Goal: Task Accomplishment & Management: Manage account settings

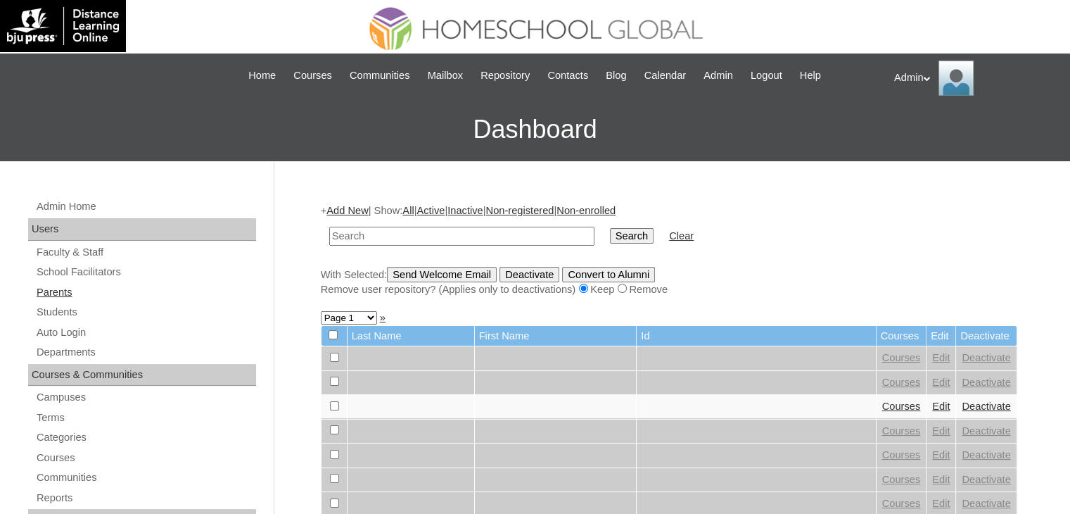
click at [63, 294] on link "Parents" at bounding box center [145, 293] width 221 height 18
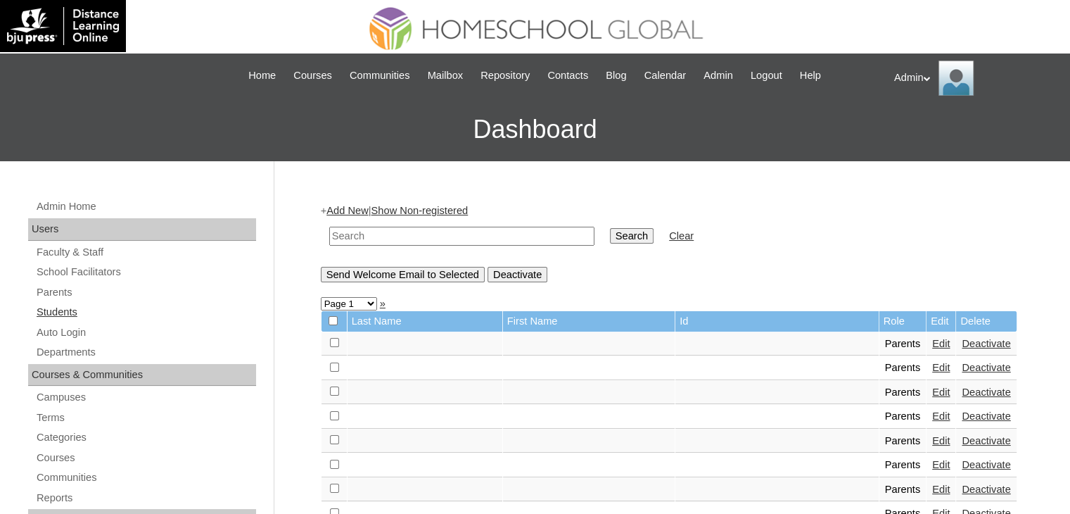
click at [62, 313] on link "Students" at bounding box center [145, 312] width 221 height 18
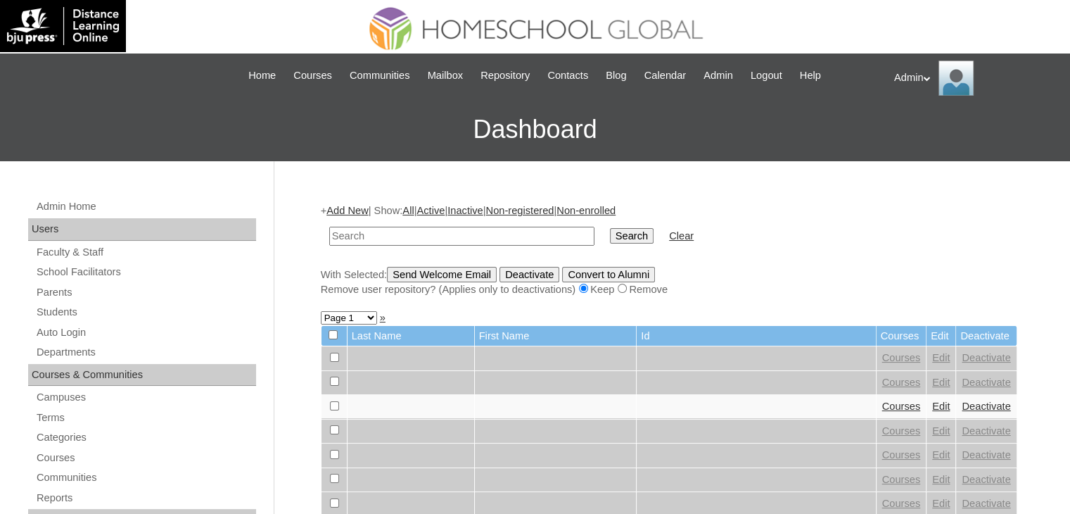
click at [420, 239] on input "text" at bounding box center [461, 236] width 265 height 19
type input "importante"
click at [610, 236] on input "Search" at bounding box center [632, 235] width 44 height 15
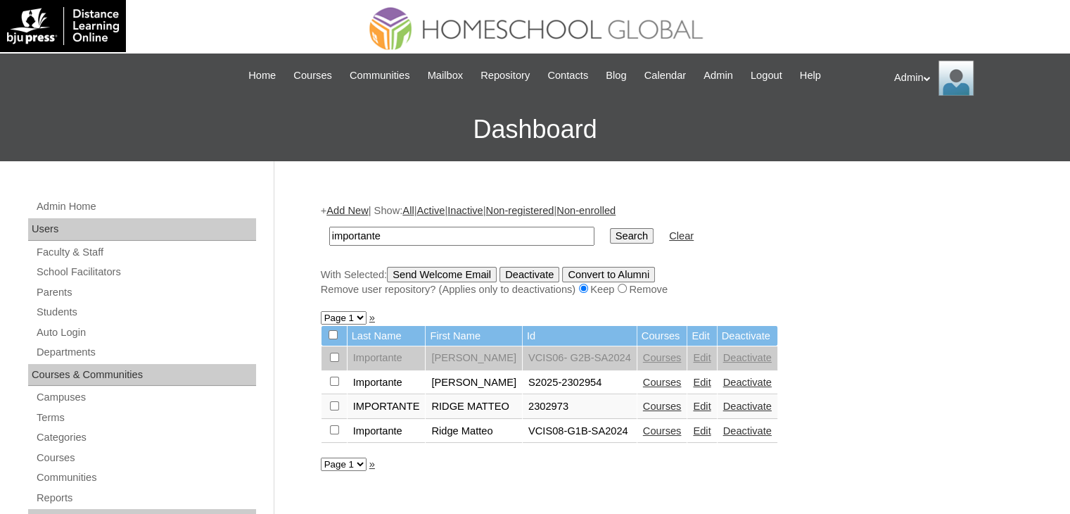
click at [647, 383] on link "Courses" at bounding box center [662, 382] width 39 height 11
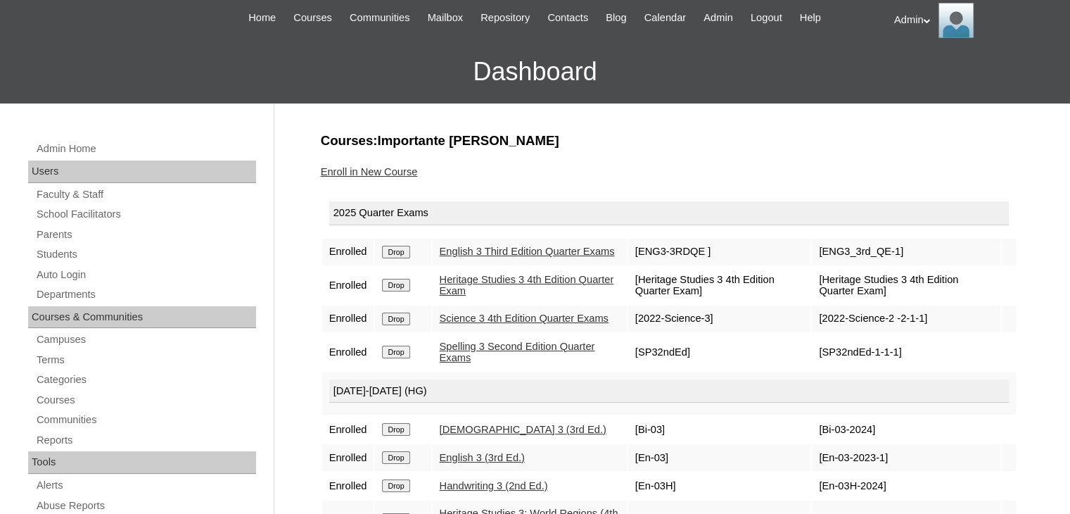
scroll to position [55, 0]
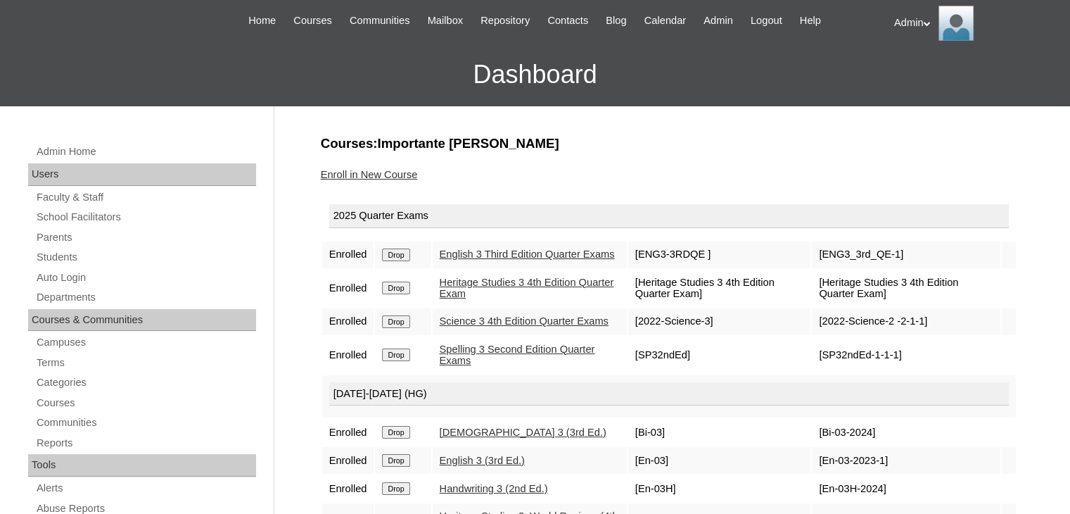
click at [378, 172] on link "Enroll in New Course" at bounding box center [369, 174] width 97 height 11
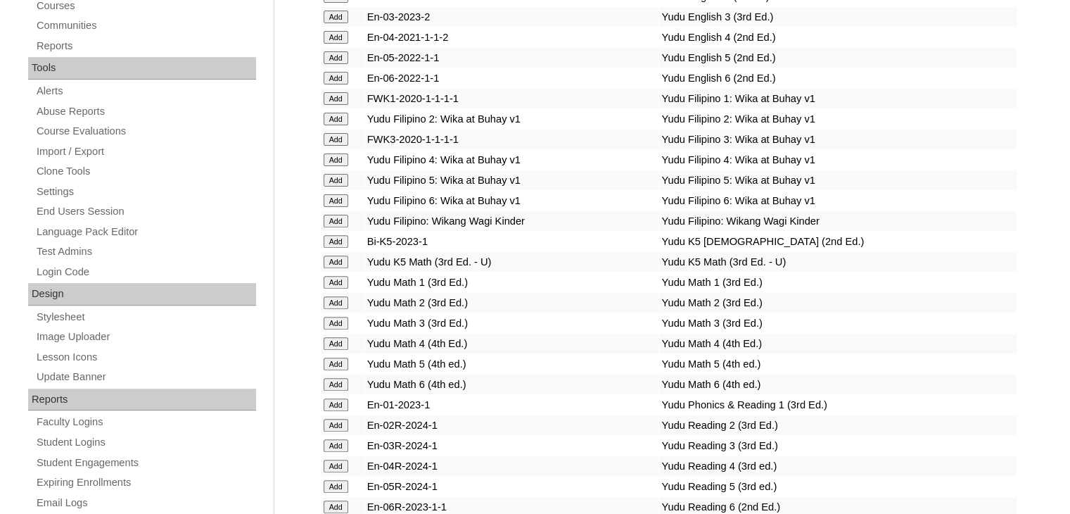
scroll to position [2201, 0]
